Goal: Navigation & Orientation: Understand site structure

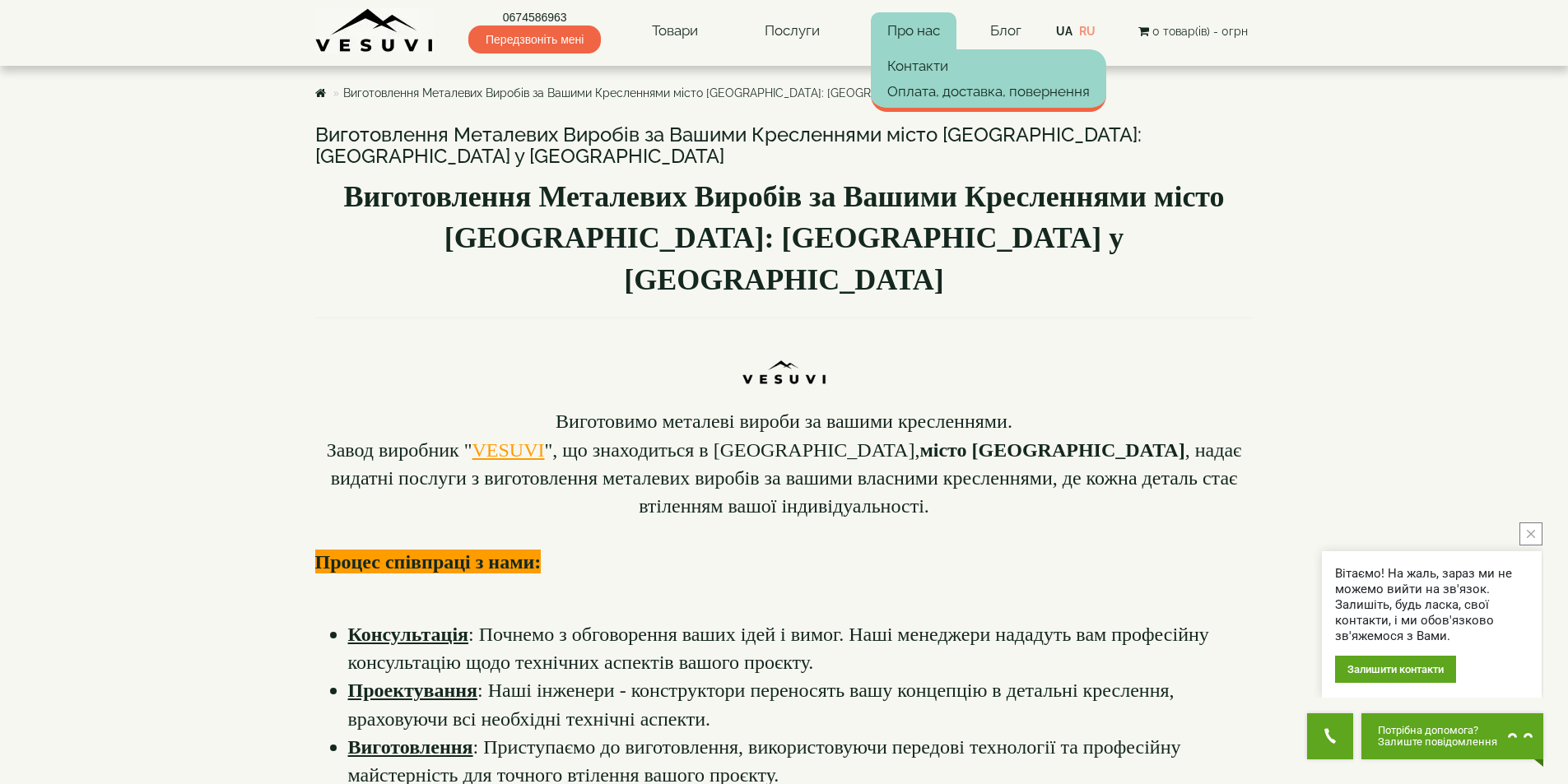
click at [902, 38] on link "Про нас" at bounding box center [914, 31] width 86 height 38
drag, startPoint x: 486, startPoint y: 404, endPoint x: 566, endPoint y: 404, distance: 80.0
click at [566, 440] on font "Завод виробник " VESUVI ", що знаходиться в [GEOGRAPHIC_DATA], місто [GEOGRAPHI…" at bounding box center [784, 478] width 915 height 77
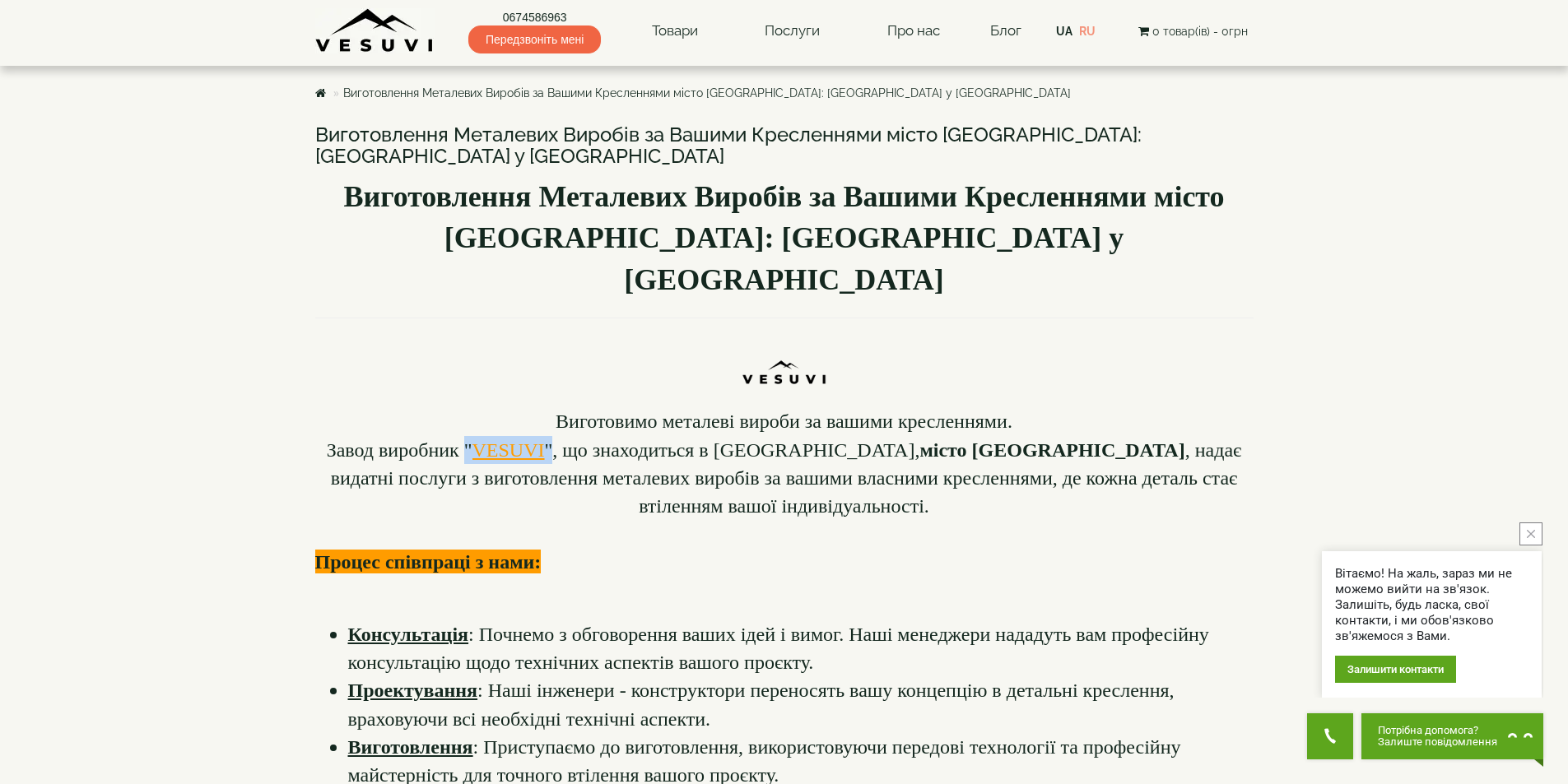
copy font "" VESUVI ""
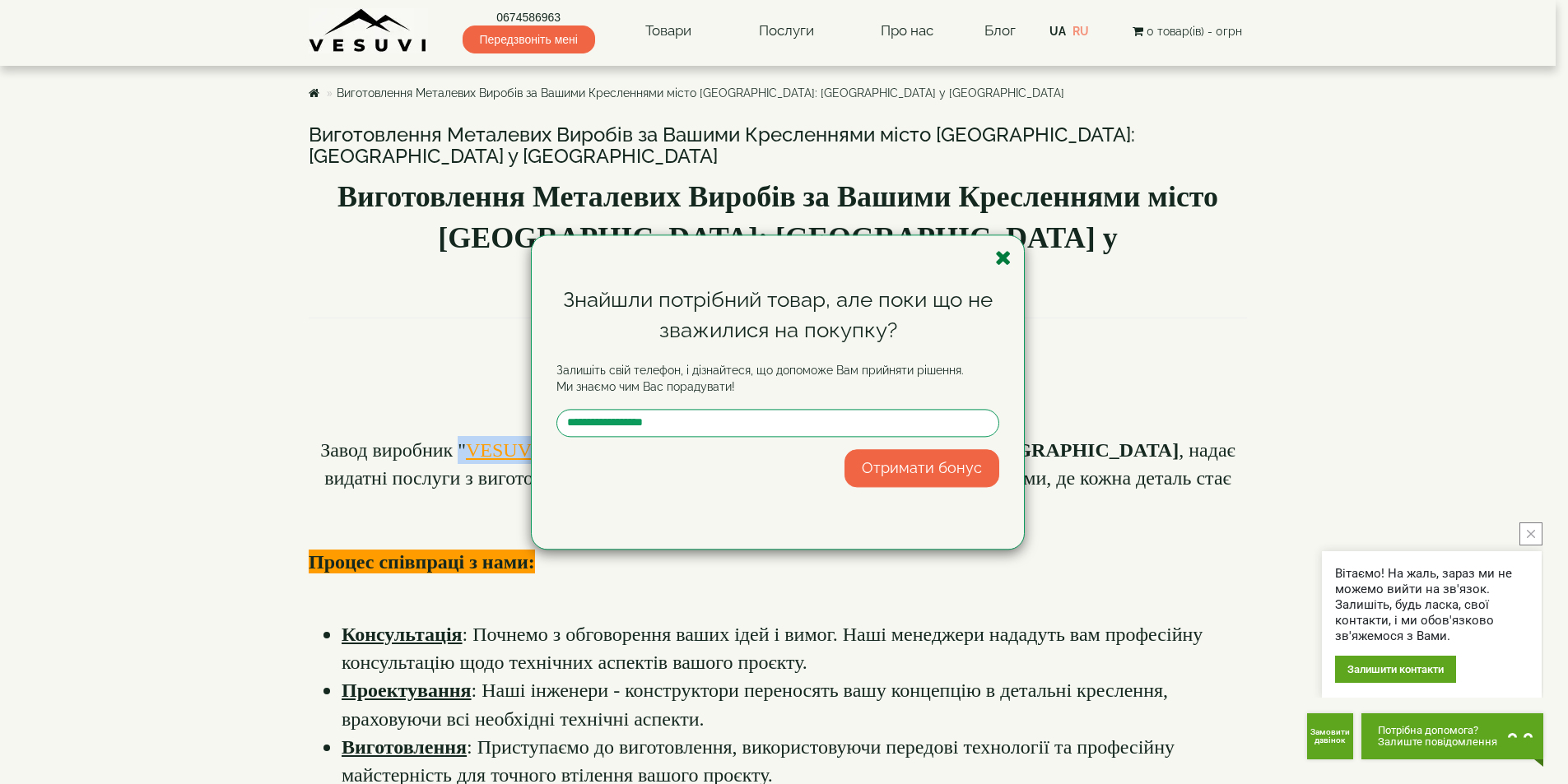
click at [1002, 252] on icon "button" at bounding box center [1002, 258] width 16 height 21
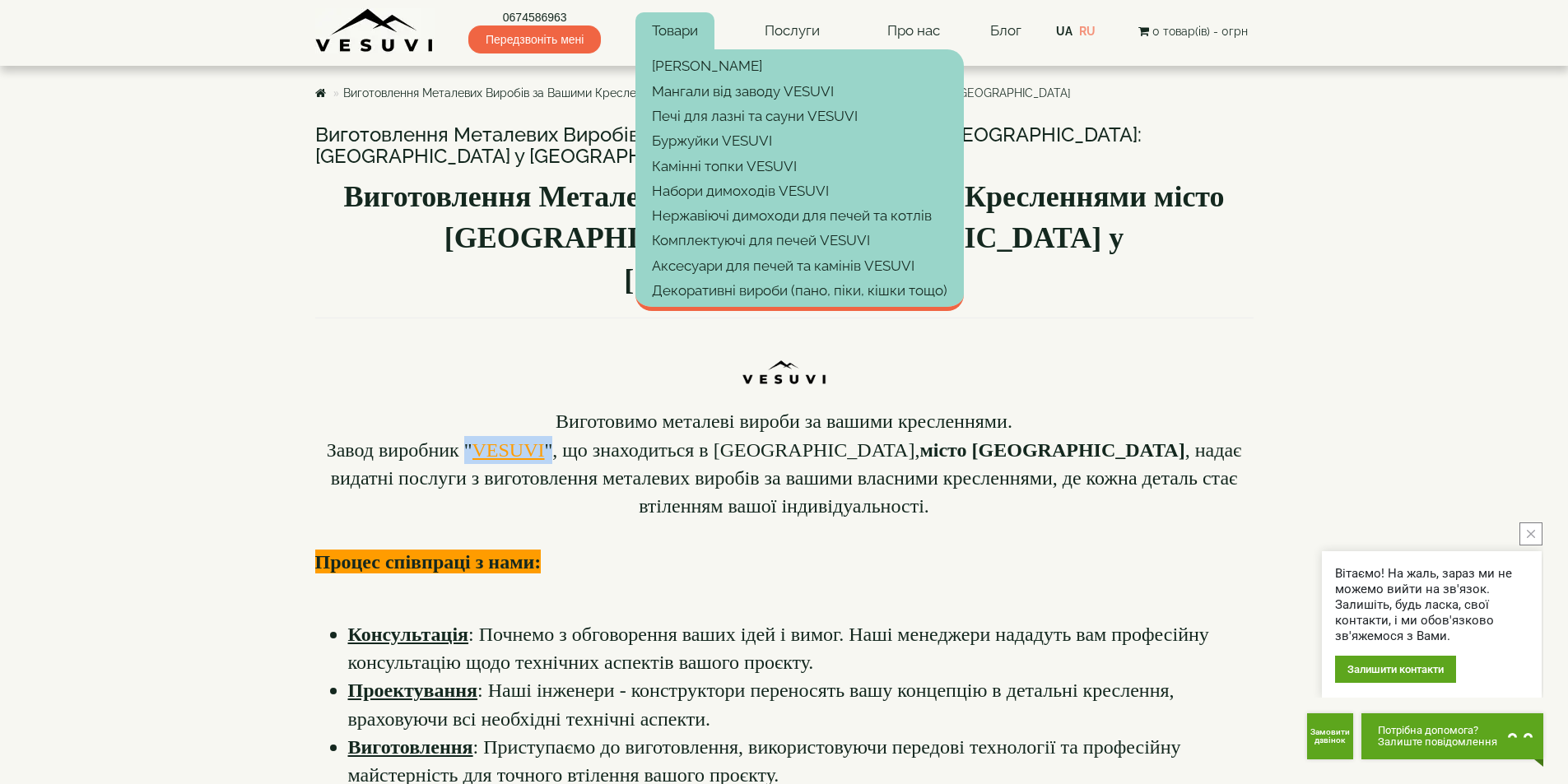
click at [683, 29] on link "Товари" at bounding box center [674, 31] width 79 height 38
click at [678, 29] on link "Товари" at bounding box center [674, 31] width 79 height 38
click at [682, 71] on link "[PERSON_NAME]" at bounding box center [799, 66] width 328 height 25
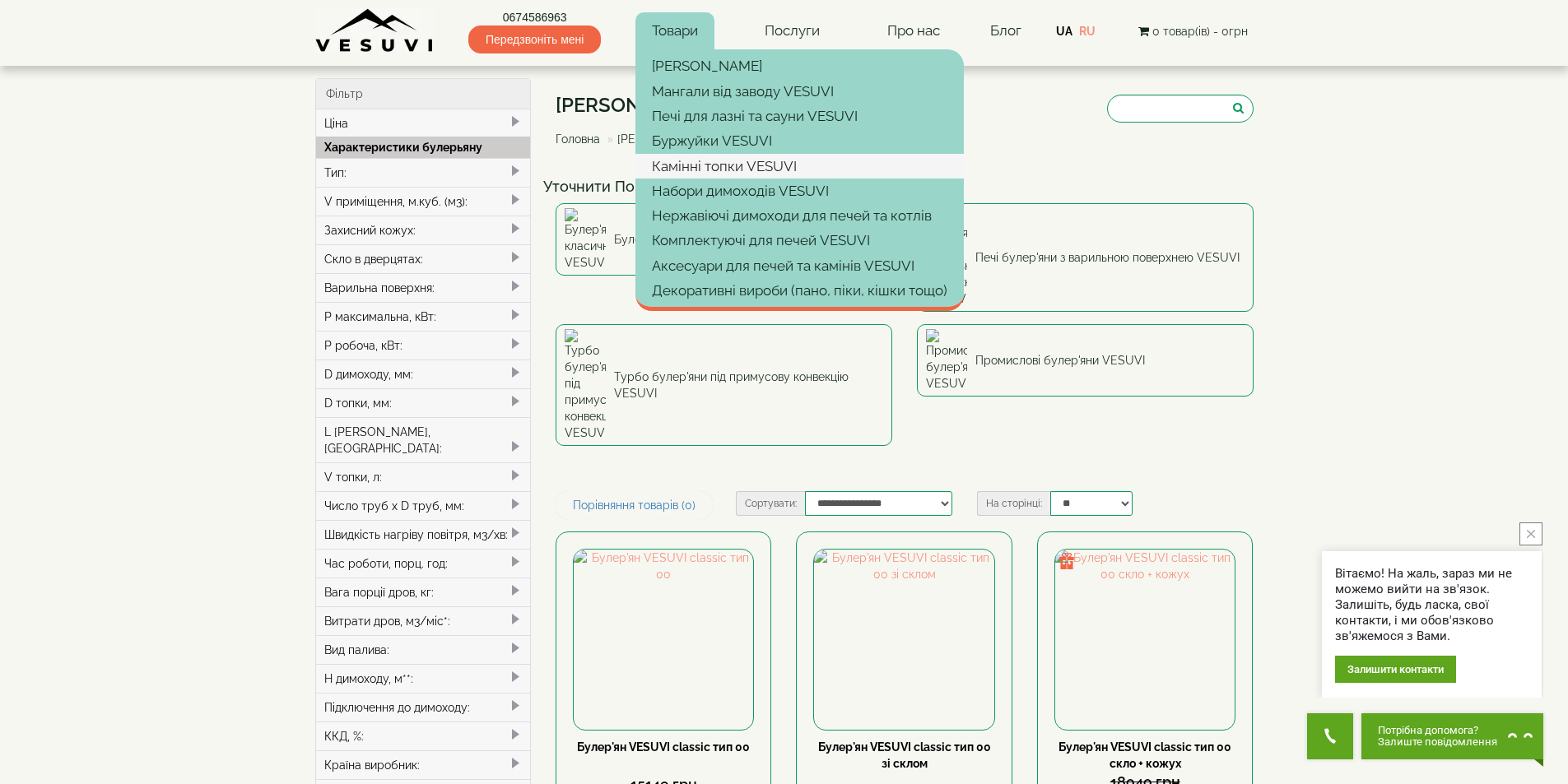
click at [705, 167] on link "Камінні топки VESUVI" at bounding box center [799, 167] width 328 height 25
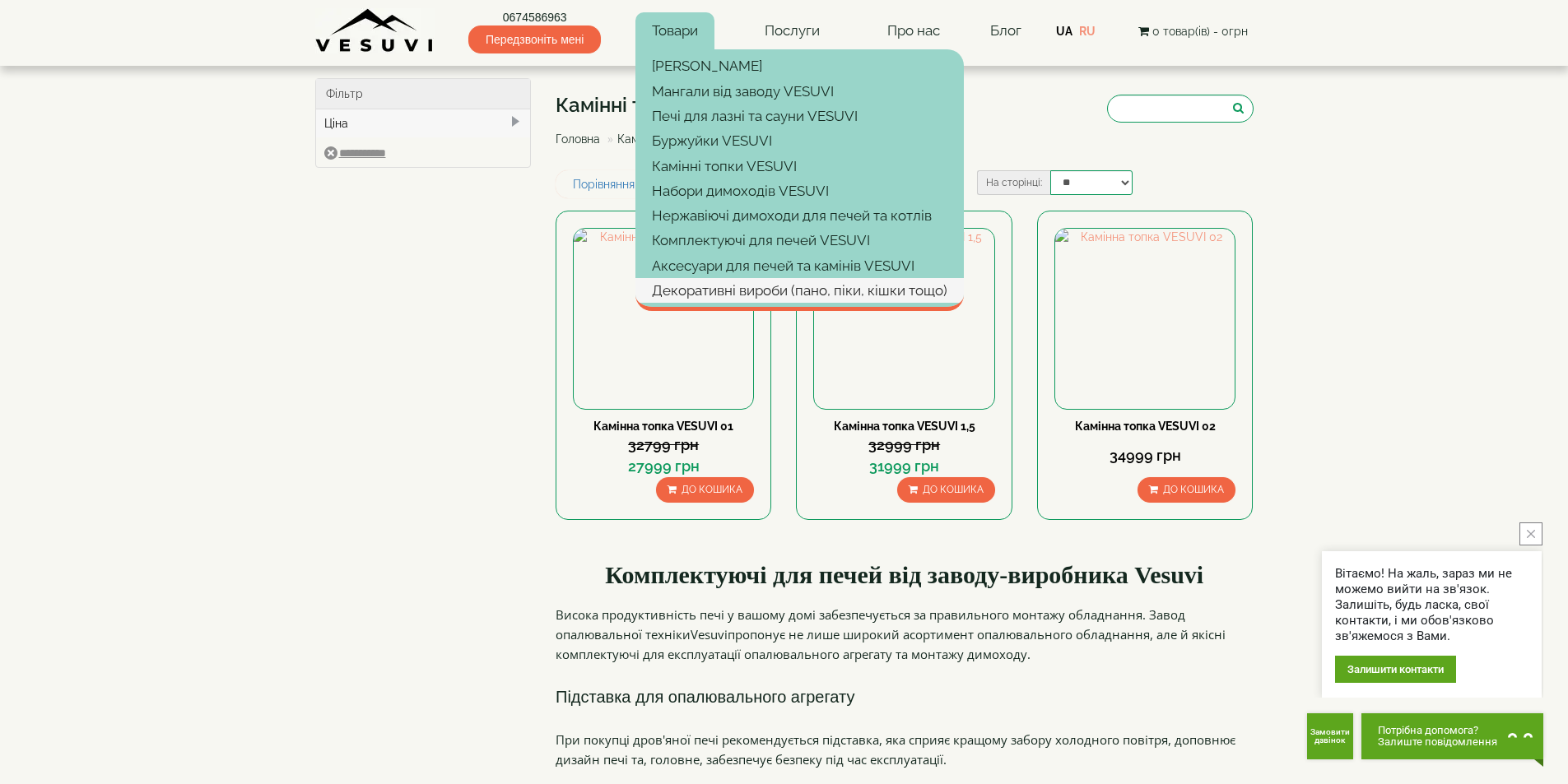
click at [774, 291] on link "Декоративні вироби (пано, піки, кішки тощо)" at bounding box center [799, 290] width 328 height 25
